Goal: Check status: Check status

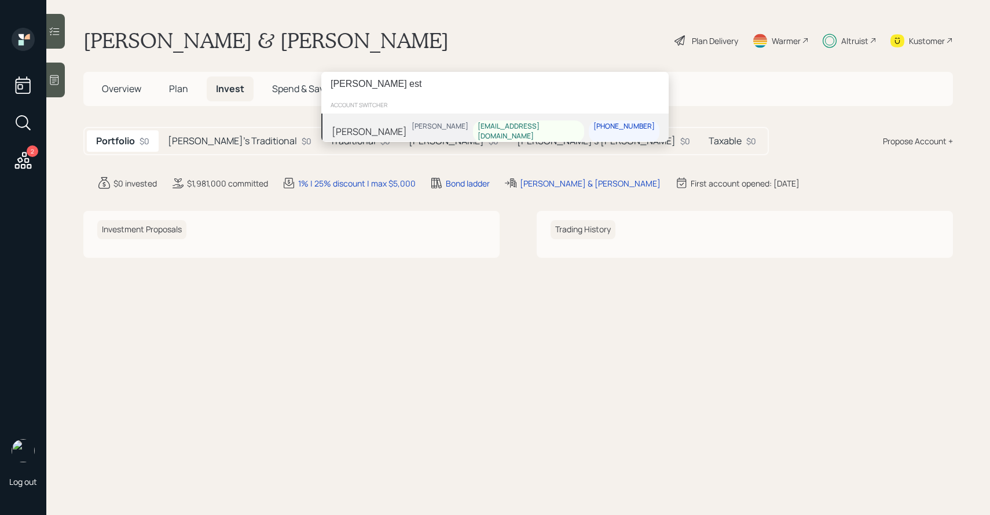
type input "[PERSON_NAME] est"
